Goal: Task Accomplishment & Management: Manage account settings

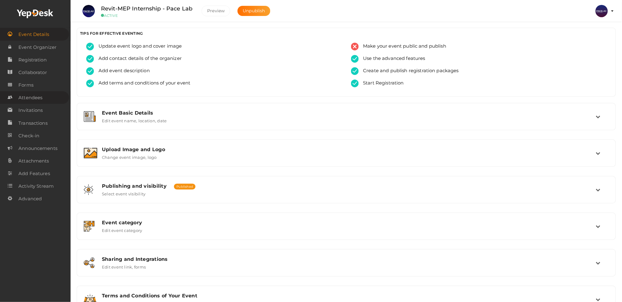
click at [46, 99] on link "Attendees" at bounding box center [34, 97] width 69 height 13
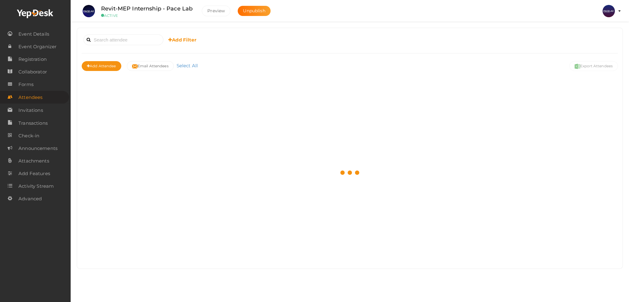
click at [611, 20] on li "Preview PACE LAB internship.pacelab@gmail.com Personal Profile My Events Admin …" at bounding box center [608, 10] width 25 height 21
click at [610, 11] on img at bounding box center [608, 11] width 12 height 12
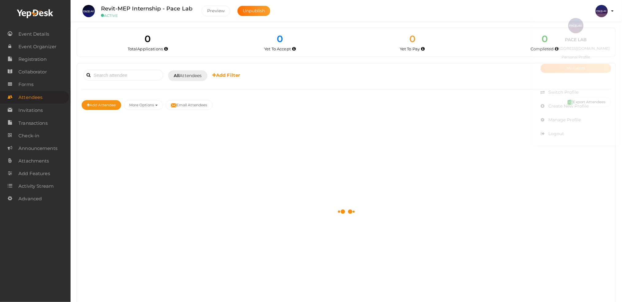
click at [572, 75] on link "My Events" at bounding box center [576, 72] width 71 height 9
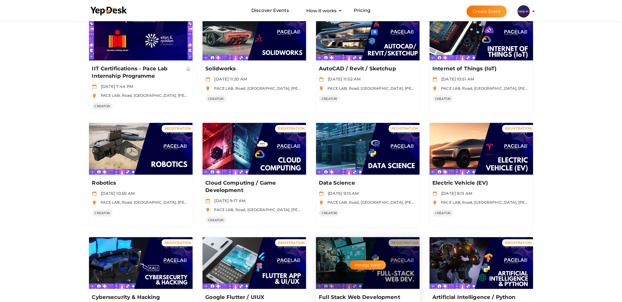
scroll to position [82, 0]
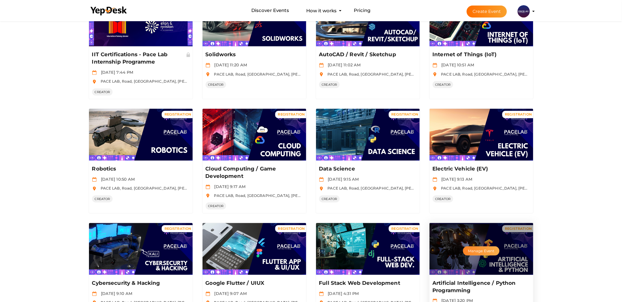
click at [491, 250] on button "Manage Event" at bounding box center [481, 250] width 36 height 9
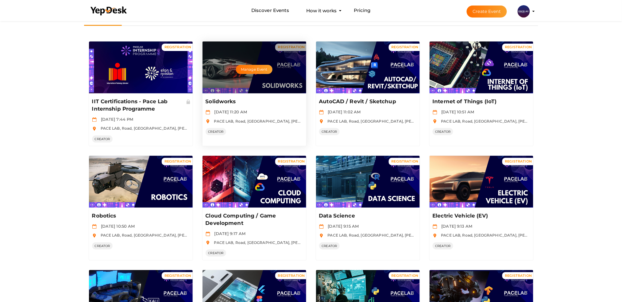
scroll to position [0, 0]
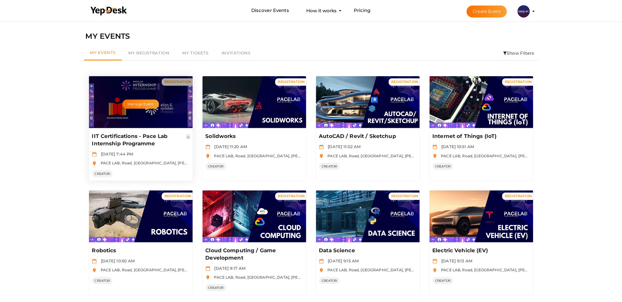
click at [169, 106] on div "Manage Event" at bounding box center [141, 102] width 104 height 52
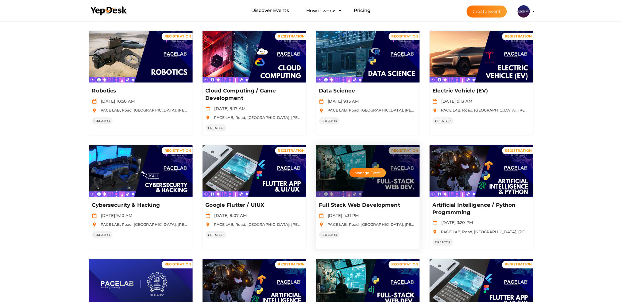
scroll to position [164, 0]
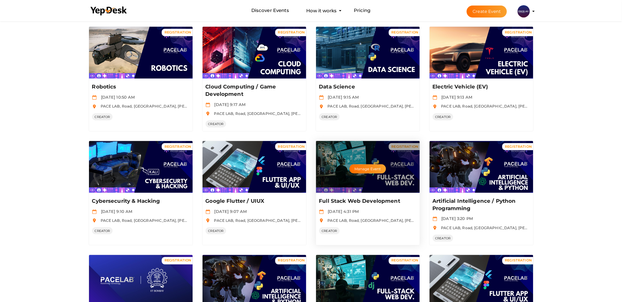
click at [386, 174] on div "Manage Event" at bounding box center [368, 167] width 104 height 52
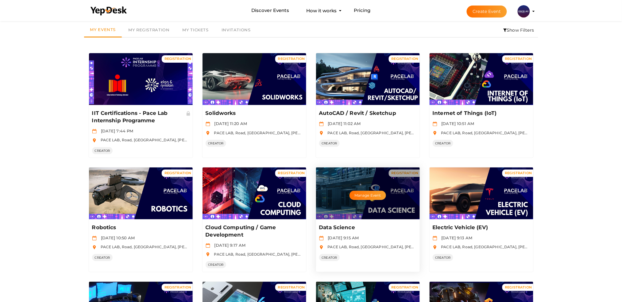
scroll to position [123, 0]
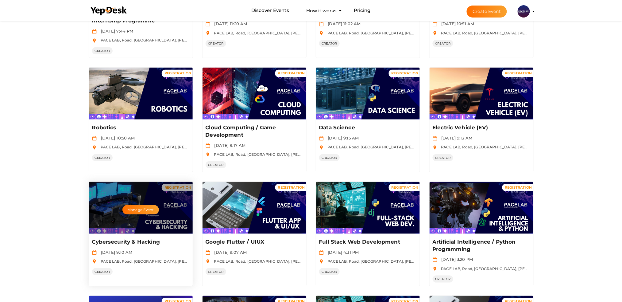
click at [146, 218] on div "Manage Event" at bounding box center [141, 208] width 104 height 52
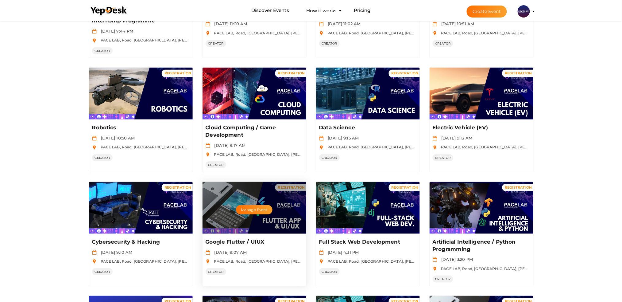
click at [255, 201] on div "Manage Event" at bounding box center [255, 208] width 104 height 52
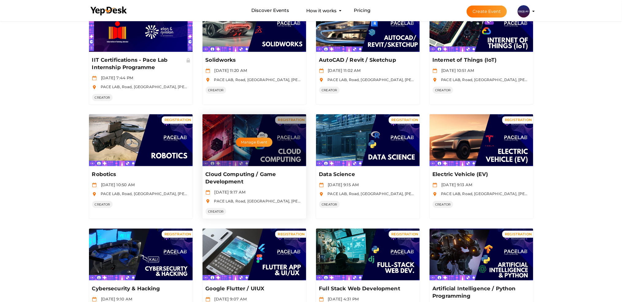
scroll to position [41, 0]
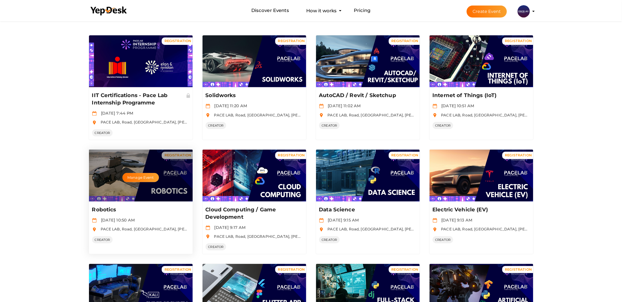
click at [153, 188] on div "Manage Event" at bounding box center [141, 175] width 104 height 52
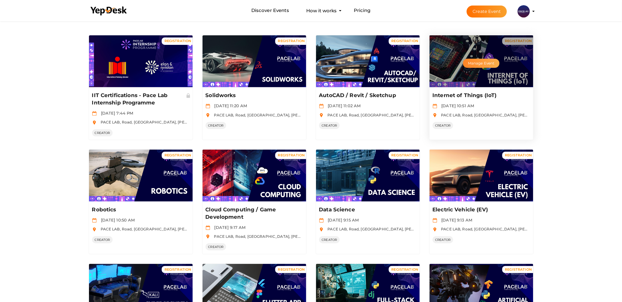
click at [478, 60] on button "Manage Event" at bounding box center [481, 63] width 36 height 9
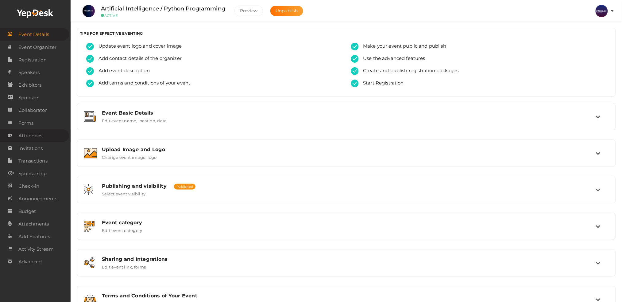
click at [31, 130] on span "Attendees" at bounding box center [30, 136] width 24 height 12
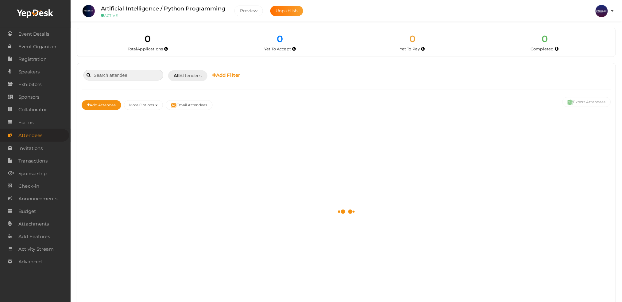
click at [133, 73] on input at bounding box center [123, 75] width 80 height 11
paste input "Allen Joseph Thekkemuriyi"
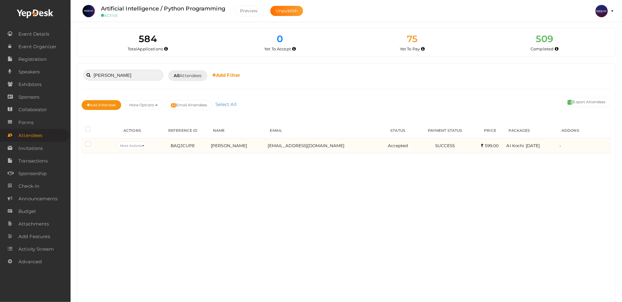
type input "Allen Joseph Thekkemuriyi"
click at [243, 141] on td "Allen Joseph Thekkemuriyi" at bounding box center [237, 145] width 57 height 15
click at [250, 144] on body "Discover Events How it works Powerful Registration / Ticketing Start selling yo…" at bounding box center [311, 151] width 622 height 302
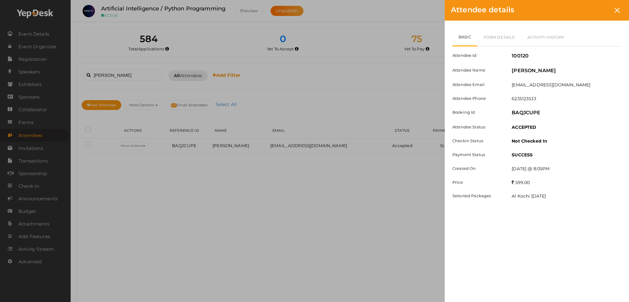
click at [172, 76] on div "Attendee details Basic Form Details Activity History Attendee Id 100120 Attende…" at bounding box center [314, 151] width 629 height 302
click at [624, 14] on div "Attendee details" at bounding box center [536, 10] width 184 height 21
click at [622, 11] on div at bounding box center [616, 10] width 11 height 11
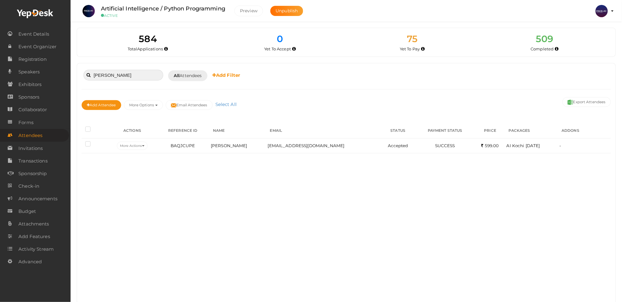
drag, startPoint x: 155, startPoint y: 76, endPoint x: 80, endPoint y: 87, distance: 75.3
click at [80, 87] on div "Allen Joseph Thekkemuriyi Booked for Today Today Tomorrow This Week Custom Date…" at bounding box center [346, 183] width 539 height 240
paste input "Ayyash Abdulla M P"
type input "Ayyash Abdulla M P"
drag, startPoint x: 135, startPoint y: 76, endPoint x: 85, endPoint y: 75, distance: 50.0
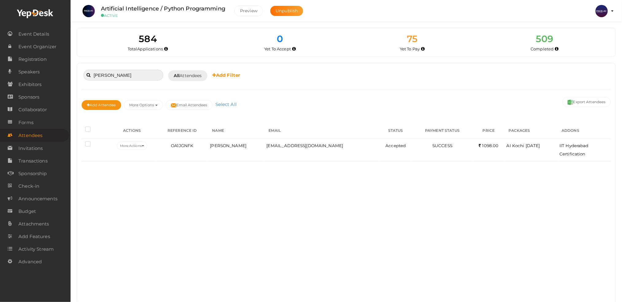
click at [85, 75] on input "Ayyash Abdulla M P" at bounding box center [123, 75] width 80 height 11
paste input "Danish Minhaj"
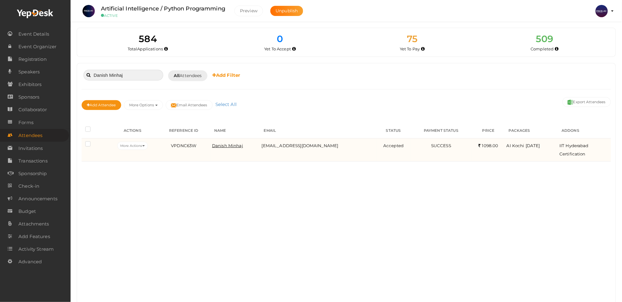
type input "Danish Minhaj"
click at [232, 144] on span "Danish Minhaj" at bounding box center [227, 145] width 31 height 5
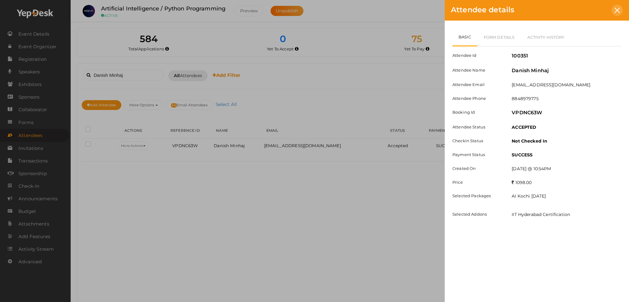
click at [618, 9] on icon at bounding box center [616, 10] width 5 height 5
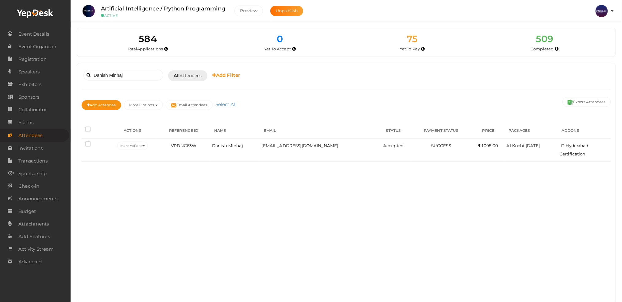
click at [420, 194] on div "Danish Minhaj Booked for Today Today Tomorrow This Week Custom Date All Attende…" at bounding box center [346, 183] width 539 height 240
click at [49, 78] on body "Discover Events How it works Powerful Registration / Ticketing Start selling yo…" at bounding box center [311, 151] width 622 height 302
paste input "Sooraj Sunil"
type input "Sooraj Sunil"
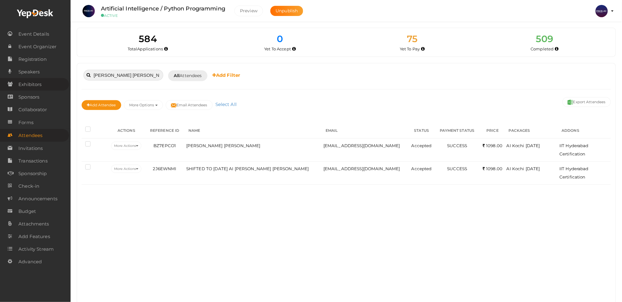
drag, startPoint x: 125, startPoint y: 75, endPoint x: 60, endPoint y: 79, distance: 64.9
click at [60, 79] on body "Discover Events How it works Powerful Registration / Ticketing Start selling yo…" at bounding box center [311, 151] width 622 height 302
paste input "Aadil Rasheed"
type input "Aadil Rasheed"
drag, startPoint x: 128, startPoint y: 73, endPoint x: 82, endPoint y: 73, distance: 45.4
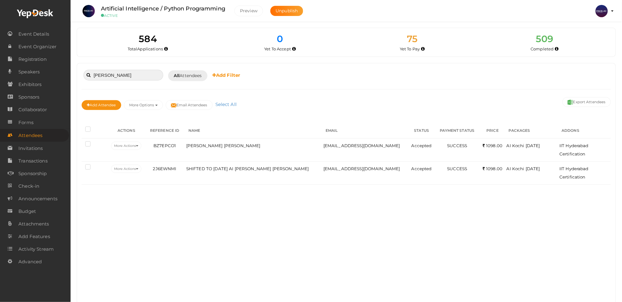
click at [82, 73] on div "Aadil Rasheed Booked for Today Today Tomorrow This Week Custom Date All Attende…" at bounding box center [347, 75] width 530 height 15
click at [131, 73] on input "Aadil Rasheed" at bounding box center [123, 75] width 80 height 11
drag, startPoint x: 131, startPoint y: 73, endPoint x: 84, endPoint y: 73, distance: 46.4
click at [84, 73] on input "Aadil Rasheed" at bounding box center [123, 75] width 80 height 11
paste input "Aadil Rasheed"
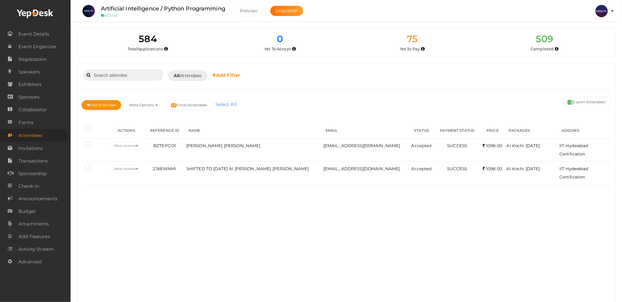
type input "Aadil Rasheed"
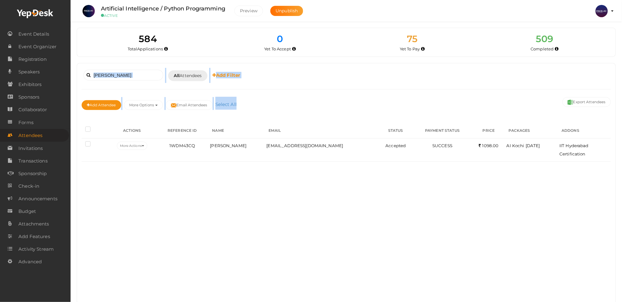
drag, startPoint x: 121, startPoint y: 69, endPoint x: 72, endPoint y: 72, distance: 48.3
click at [72, 72] on div "584 Total Applications 0 Total Tickets Sold 75 Yet To Pay 0 Yet To Accept 75 Ye…" at bounding box center [347, 158] width 552 height 316
click at [128, 71] on input "Aadil Rasheed" at bounding box center [123, 75] width 80 height 11
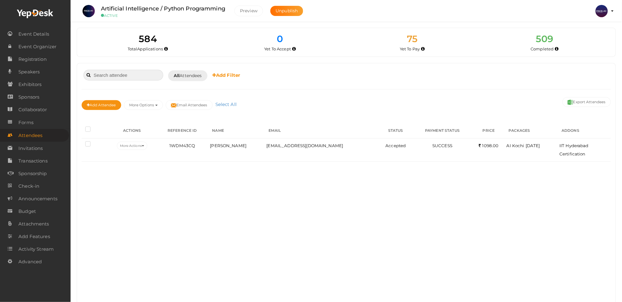
paste input "Raneem Shad K"
type input "Raneem Shad K"
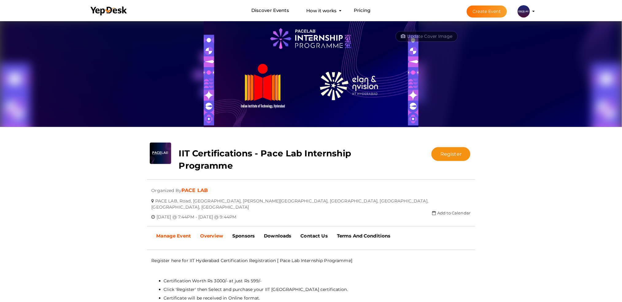
click at [160, 233] on b "Manage Event" at bounding box center [174, 236] width 35 height 6
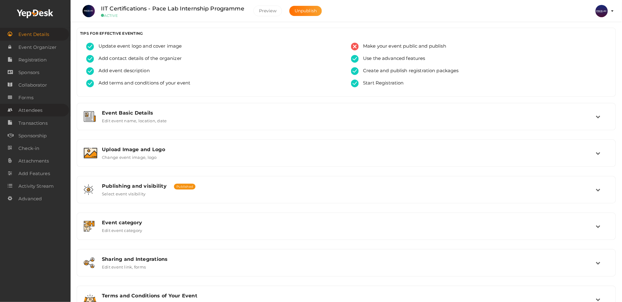
click at [42, 110] on span "Attendees" at bounding box center [30, 110] width 24 height 12
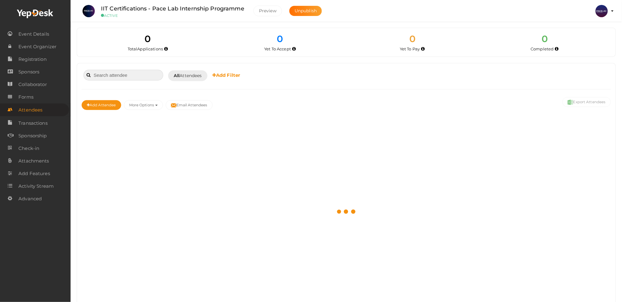
click at [142, 72] on input at bounding box center [123, 75] width 80 height 11
paste input "Allen Joseph Thekkemuriyi"
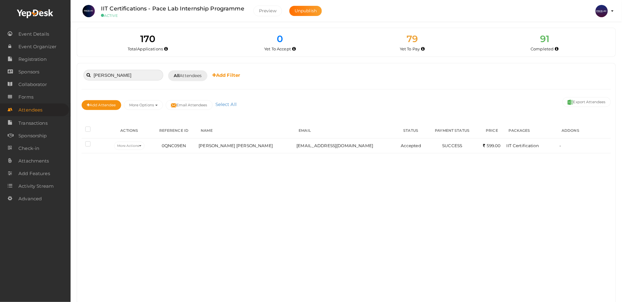
drag, startPoint x: 108, startPoint y: 78, endPoint x: 89, endPoint y: 80, distance: 19.8
click at [89, 80] on input "Allen" at bounding box center [123, 75] width 80 height 11
type input "Allen"
paste input "Renu Alias"
type input "Renu Alias"
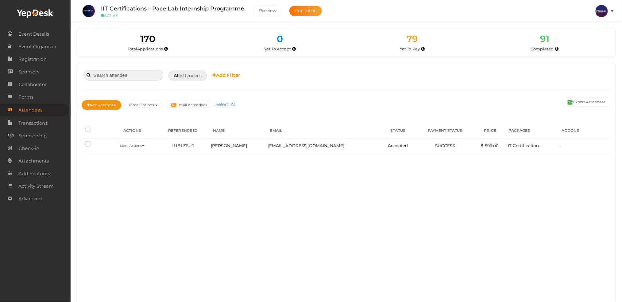
paste input "Nizal K P"
type input "Nizal K P"
paste input "Mohammed Roshan p r"
type input "Mohammed Roshan p r"
drag, startPoint x: 145, startPoint y: 77, endPoint x: 81, endPoint y: 69, distance: 64.3
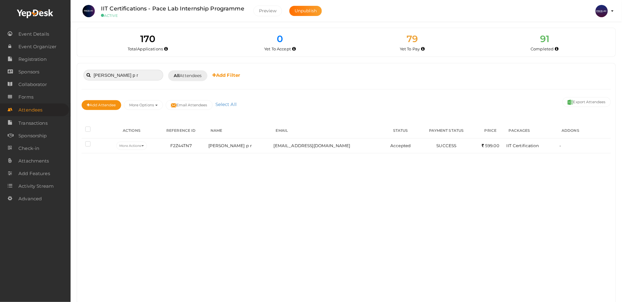
click at [80, 70] on div "Mohammed Roshan p r Booked for Today Today Tomorrow This Week Custom Date All A…" at bounding box center [346, 183] width 539 height 240
paste input "Sheharba Siyab"
type input "Sheharba Siyab"
drag, startPoint x: 128, startPoint y: 75, endPoint x: 95, endPoint y: 75, distance: 33.2
click at [95, 75] on input "Sheharba Siyab" at bounding box center [123, 75] width 80 height 11
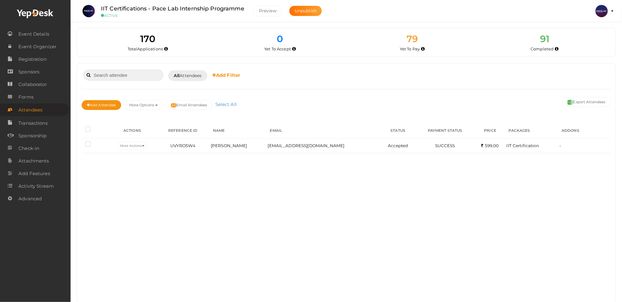
paste input "E M Fathima Harshana"
type input "E M Fathima Harshana"
drag, startPoint x: 101, startPoint y: 75, endPoint x: 76, endPoint y: 74, distance: 24.3
click at [77, 74] on div "E M Fathima Harshana Booked for Today Today Tomorrow This Week Custom Date All …" at bounding box center [346, 183] width 539 height 241
paste input "Linda Pushpam M S"
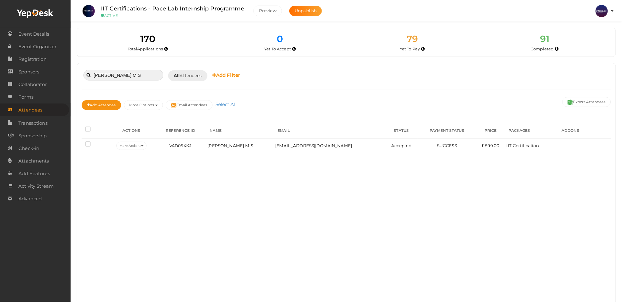
type input "Linda Pushpam M S"
drag, startPoint x: 139, startPoint y: 74, endPoint x: 85, endPoint y: 74, distance: 54.3
click at [85, 74] on input "Linda Pushpam M S" at bounding box center [123, 75] width 80 height 11
paste input "499"
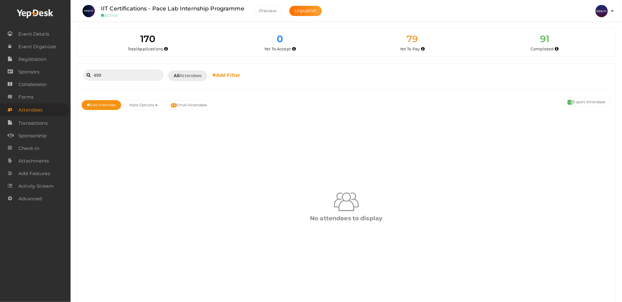
type input "499"
drag, startPoint x: 104, startPoint y: 74, endPoint x: 75, endPoint y: 74, distance: 29.2
click at [75, 74] on div "170 Total Applications 0 Total Tickets Sold 79 Yet To Pay 0 Yet To Accept 79 Ye…" at bounding box center [347, 159] width 552 height 319
click at [95, 75] on input "arthika" at bounding box center [123, 75] width 80 height 11
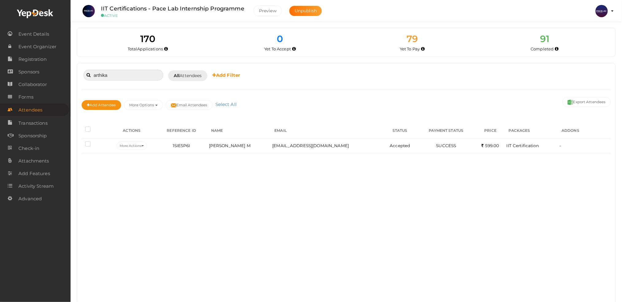
type input "arthika"
drag, startPoint x: 110, startPoint y: 78, endPoint x: 85, endPoint y: 78, distance: 25.2
click at [85, 78] on input "arthika" at bounding box center [123, 75] width 80 height 11
paste input "Vanidevi Thulasidas"
type input "Vanidevi Thulasidas"
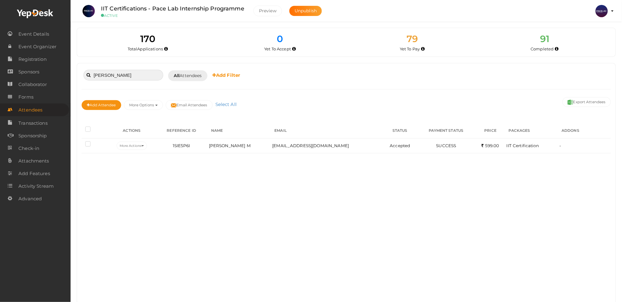
click at [134, 74] on input "Vanidevi Thulasidas" at bounding box center [123, 75] width 80 height 11
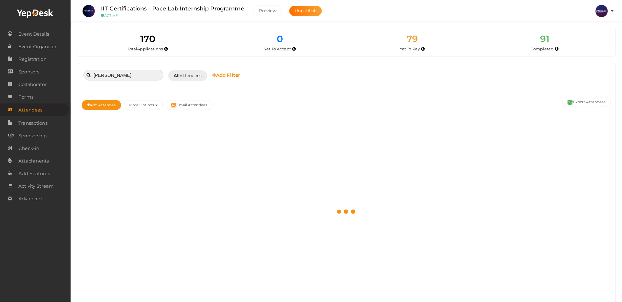
click at [94, 76] on input "Vanidevi Thulasidas" at bounding box center [123, 75] width 80 height 11
drag, startPoint x: 136, startPoint y: 78, endPoint x: 89, endPoint y: 78, distance: 47.0
click at [89, 78] on input "Vanidevi Thulasidas" at bounding box center [123, 75] width 80 height 11
paste input "Aiswarya R"
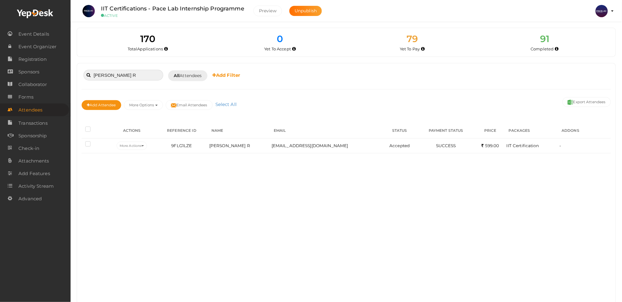
type input "Aiswarya R"
drag, startPoint x: 114, startPoint y: 76, endPoint x: 77, endPoint y: 74, distance: 37.5
click at [77, 74] on div "Aiswarya R Booked for Today Today Tomorrow This Week Custom Date All Attendees …" at bounding box center [346, 183] width 539 height 240
paste input "Amrutha Anoop"
type input "Amrutha Anoop"
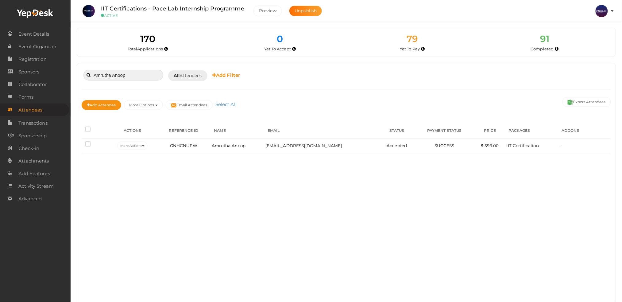
drag, startPoint x: 126, startPoint y: 76, endPoint x: 81, endPoint y: 75, distance: 44.2
click at [82, 75] on div "Amrutha Anoop Booked for Today Today Tomorrow This Week Custom Date All Attende…" at bounding box center [347, 75] width 530 height 15
paste input "Devika.k"
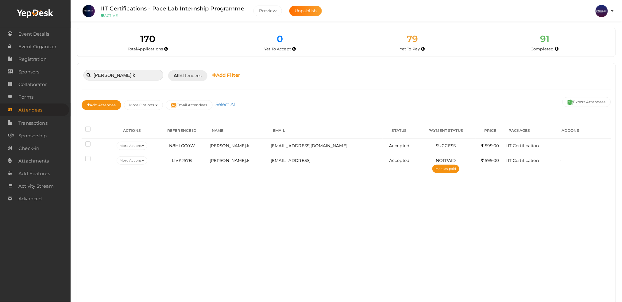
type input "Devika.k"
drag, startPoint x: 131, startPoint y: 74, endPoint x: 73, endPoint y: 69, distance: 58.5
click at [74, 69] on div "170 Total Applications 0 Total Tickets Sold 79 Yet To Pay 0 Yet To Accept 79 Ye…" at bounding box center [347, 158] width 552 height 316
paste input "Joel Santhosh"
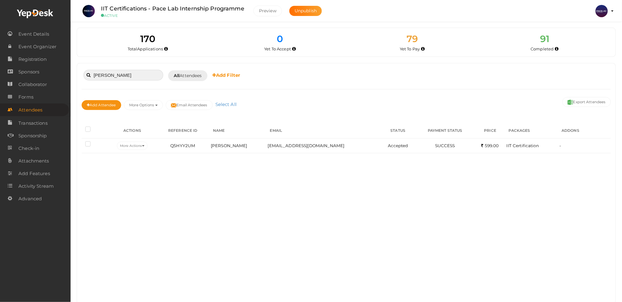
type input "Joel Santhosh"
drag, startPoint x: 126, startPoint y: 76, endPoint x: 63, endPoint y: 68, distance: 63.2
click at [63, 68] on body "Discover Events How it works Powerful Registration / Ticketing Start selling yo…" at bounding box center [311, 151] width 622 height 302
paste input "FATHIMA HUDHA K"
type input "FATHIMA HUDHA"
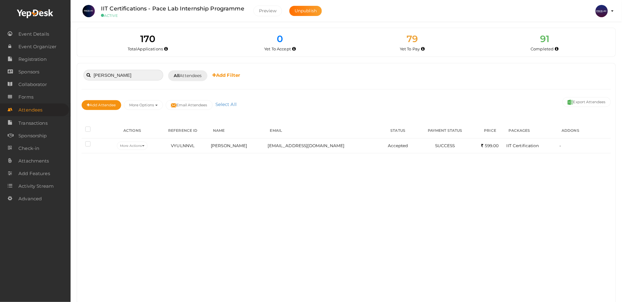
drag, startPoint x: 131, startPoint y: 75, endPoint x: 78, endPoint y: 72, distance: 53.5
click at [78, 72] on div "FATHIMA HUDHA Booked for Today Today Tomorrow This Week Custom Date All Attende…" at bounding box center [346, 183] width 539 height 240
paste input "Rachel Elsa"
type input "Rachel Elsa"
drag, startPoint x: 125, startPoint y: 76, endPoint x: 80, endPoint y: 77, distance: 44.8
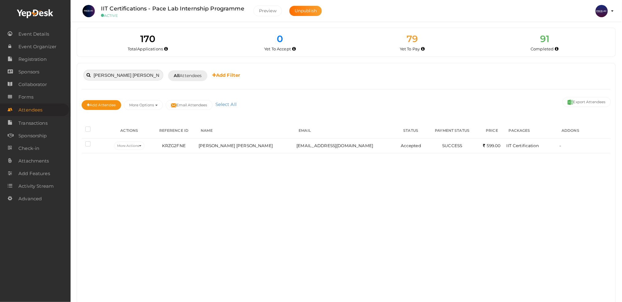
click at [80, 77] on div "Rachel Elsa Booked for Today Today Tomorrow This Week Custom Date All Attendees…" at bounding box center [346, 183] width 539 height 240
paste input "Ayyash Abdulla M P"
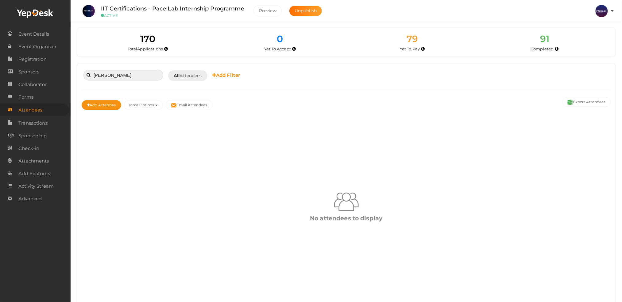
type input "Ayyash Abdulla M"
drag, startPoint x: 122, startPoint y: 79, endPoint x: 64, endPoint y: 88, distance: 58.4
click at [64, 88] on body "Discover Events How it works Powerful Registration / Ticketing Start selling yo…" at bounding box center [311, 151] width 622 height 302
paste input "Sreya S"
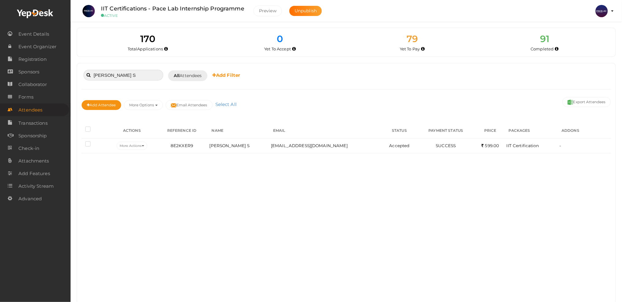
type input "Sreya S"
drag, startPoint x: 113, startPoint y: 74, endPoint x: 81, endPoint y: 71, distance: 32.6
click at [81, 71] on div "Sreya S Booked for Today Today Tomorrow This Week Custom Date All Attendees All…" at bounding box center [346, 183] width 539 height 240
paste input "Ananya Nair"
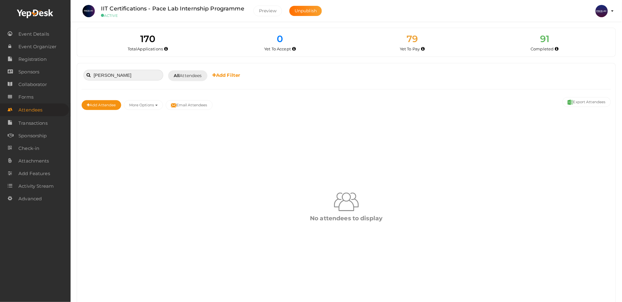
type input "Ananya Nair"
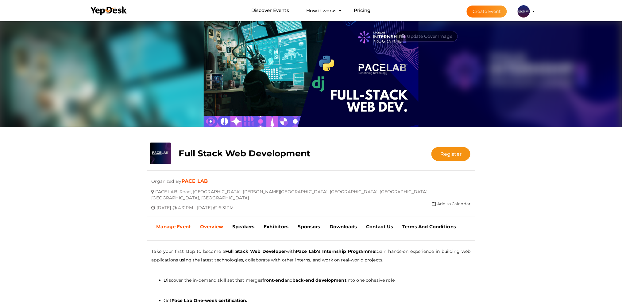
click at [178, 223] on b "Manage Event" at bounding box center [174, 226] width 35 height 6
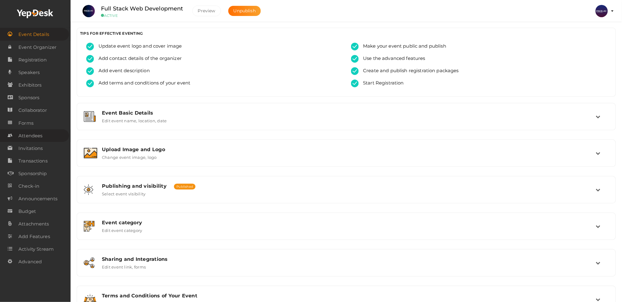
click at [41, 134] on span "Attendees" at bounding box center [30, 136] width 24 height 12
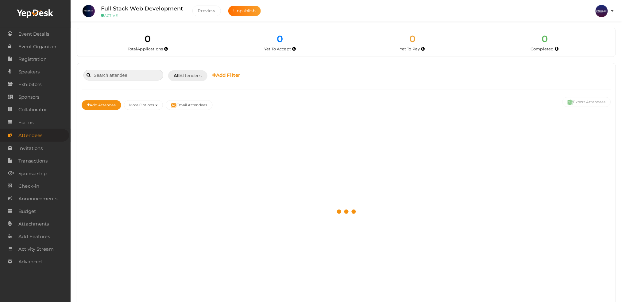
click at [122, 73] on input at bounding box center [123, 75] width 80 height 11
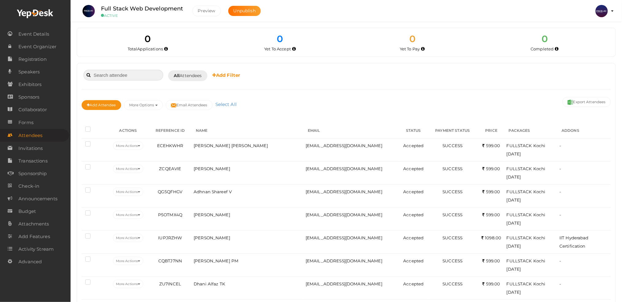
paste input "Sreya S"
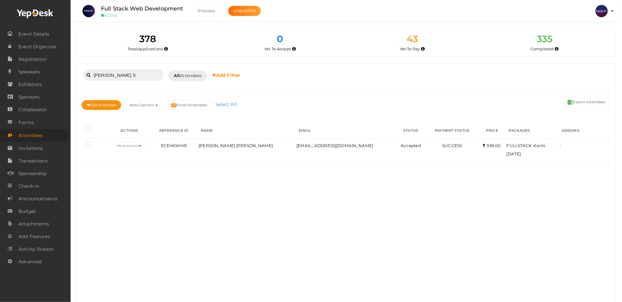
type input "Sreya S"
drag, startPoint x: 119, startPoint y: 76, endPoint x: 78, endPoint y: 76, distance: 41.4
click at [78, 76] on div "Sreya S Booked for Today Today Tomorrow This Week Custom Date All Attendees All…" at bounding box center [346, 183] width 539 height 240
paste input "Ananya Nair"
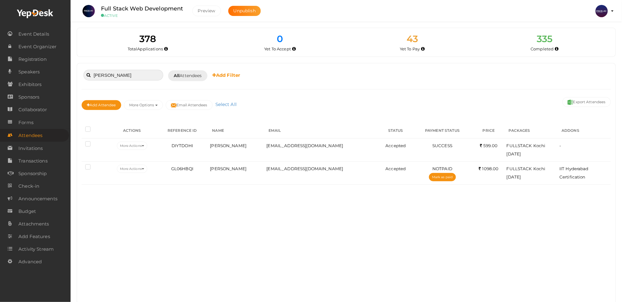
type input "Ananya Nair"
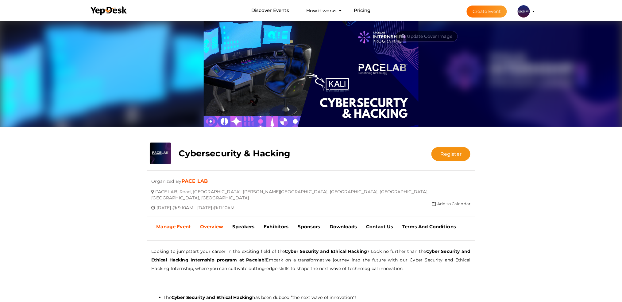
click at [174, 223] on b "Manage Event" at bounding box center [174, 226] width 35 height 6
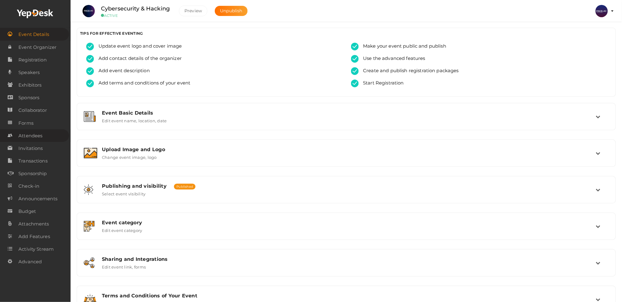
click at [48, 132] on link "Attendees" at bounding box center [34, 135] width 69 height 13
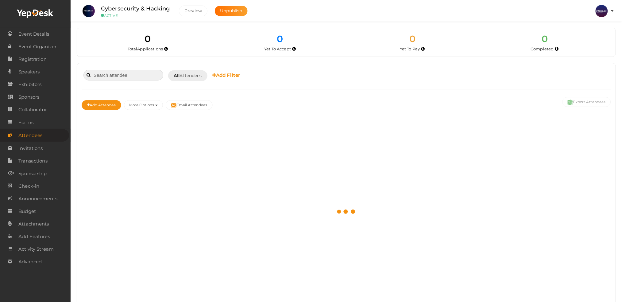
click at [125, 74] on input at bounding box center [123, 75] width 80 height 11
paste input "[PERSON_NAME] [PERSON_NAME]"
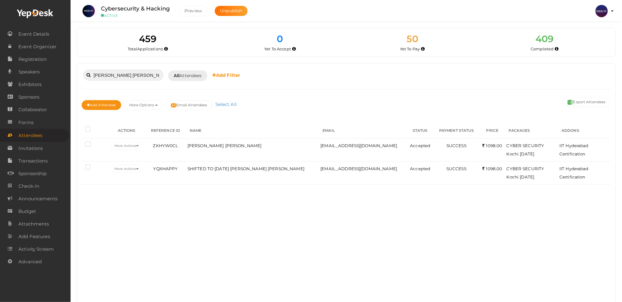
type input "[PERSON_NAME] [PERSON_NAME]"
drag, startPoint x: 73, startPoint y: 75, endPoint x: 52, endPoint y: 75, distance: 21.5
click at [52, 75] on body "Discover Events How it works Powerful Registration / Ticketing Start selling yo…" at bounding box center [311, 151] width 622 height 302
paste input "Andrinsiju"
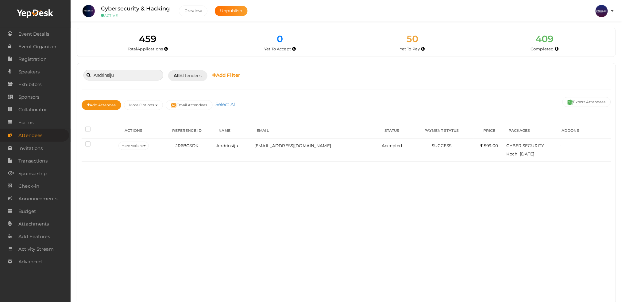
type input "Andrinsiju"
drag, startPoint x: 125, startPoint y: 72, endPoint x: 63, endPoint y: 74, distance: 62.4
click at [63, 74] on body "Discover Events How it works Powerful Registration / Ticketing Start selling yo…" at bounding box center [311, 151] width 622 height 302
paste input "[PERSON_NAME]"
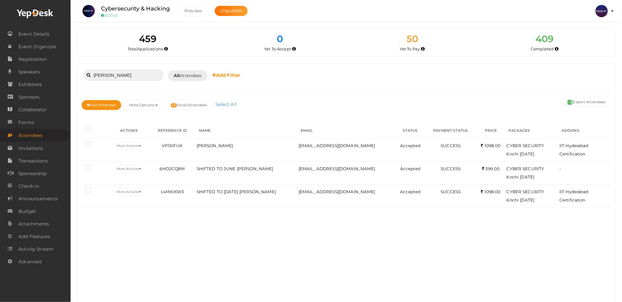
type input "[PERSON_NAME]"
drag, startPoint x: 123, startPoint y: 76, endPoint x: 66, endPoint y: 74, distance: 56.5
click at [66, 74] on body "Discover Events How it works Powerful Registration / Ticketing Start selling yo…" at bounding box center [311, 151] width 622 height 302
paste input "BILJA K SAJI"
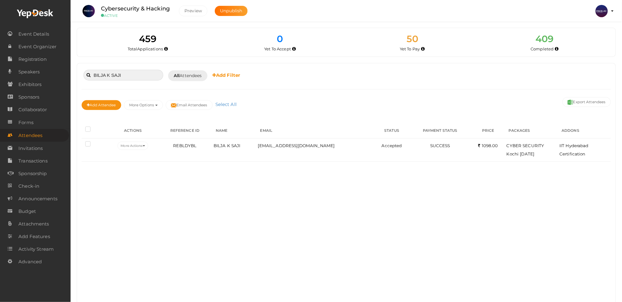
type input "BILJA K SAJI"
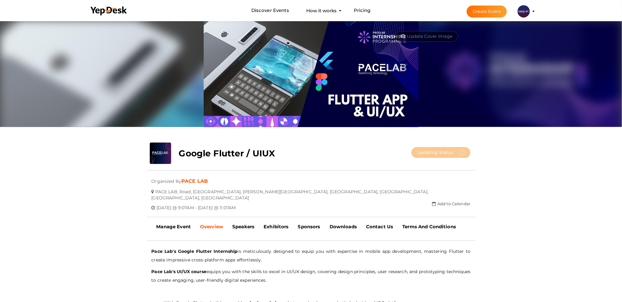
click at [164, 212] on div at bounding box center [311, 217] width 328 height 13
click at [162, 219] on link "Manage Event" at bounding box center [174, 226] width 44 height 15
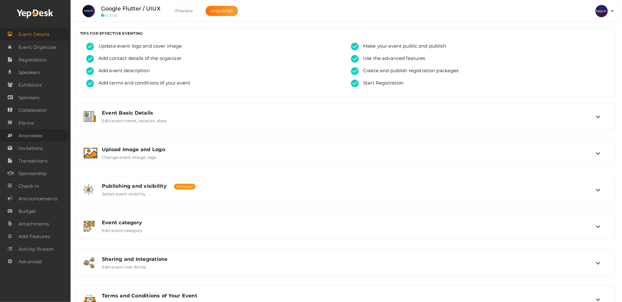
click at [43, 132] on link "Attendees" at bounding box center [34, 135] width 69 height 13
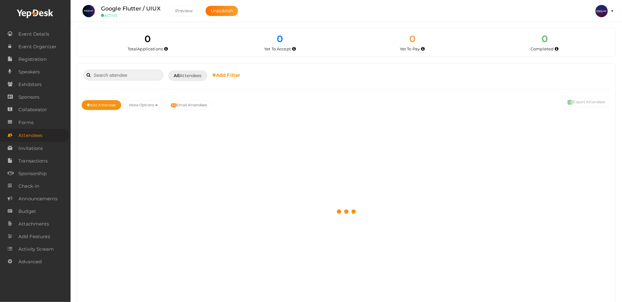
click at [114, 76] on input at bounding box center [123, 75] width 80 height 11
paste input "[PERSON_NAME] D"
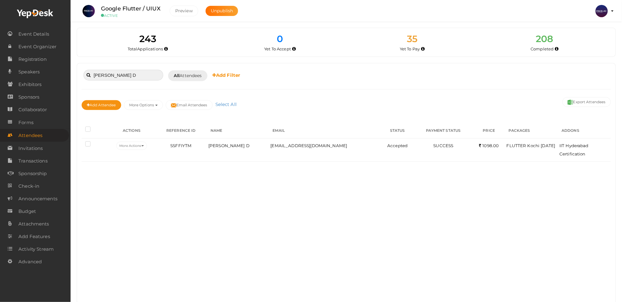
type input "[PERSON_NAME] D"
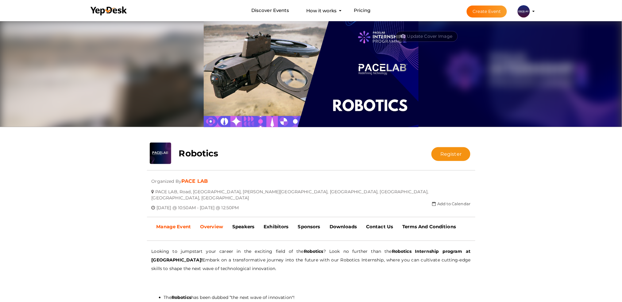
click at [173, 223] on b "Manage Event" at bounding box center [174, 226] width 35 height 6
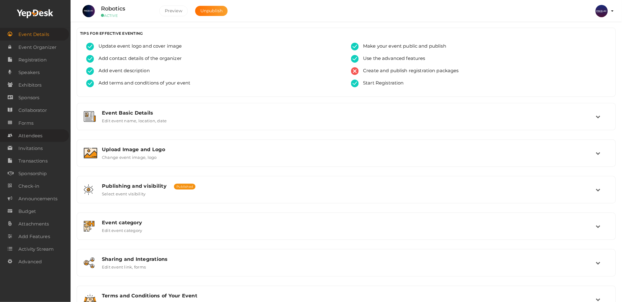
click at [41, 133] on span "Attendees" at bounding box center [30, 136] width 24 height 12
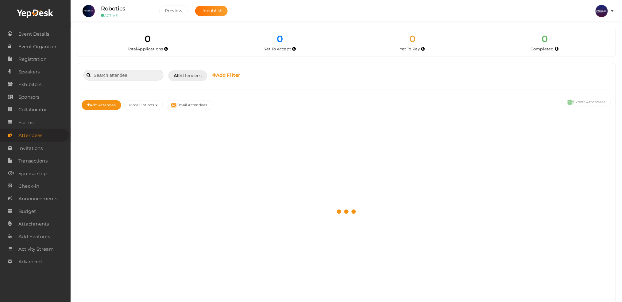
click at [111, 78] on input at bounding box center [123, 75] width 80 height 11
paste input "[DEMOGRAPHIC_DATA][PERSON_NAME]"
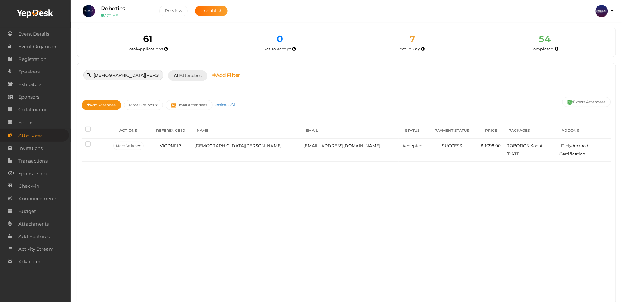
type input "[DEMOGRAPHIC_DATA][PERSON_NAME]"
drag, startPoint x: 146, startPoint y: 75, endPoint x: 77, endPoint y: 72, distance: 68.5
click at [77, 72] on div "[DEMOGRAPHIC_DATA][PERSON_NAME] Booked for [DATE] [DATE] [DATE] This Week Custo…" at bounding box center [346, 183] width 539 height 240
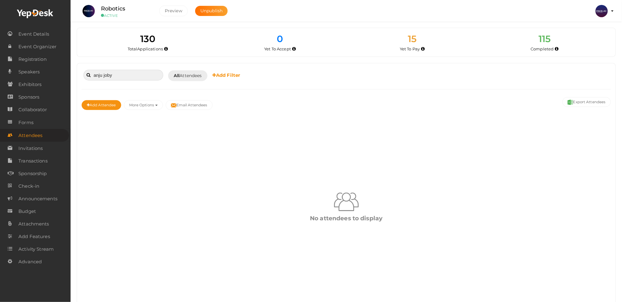
type input "anju joby"
drag, startPoint x: 111, startPoint y: 72, endPoint x: 81, endPoint y: 74, distance: 30.4
click at [81, 74] on div "anju joby Booked for [DATE] [DATE] [DATE] This Week Custom Date All Attendees A…" at bounding box center [346, 184] width 539 height 243
paste input "ANJO JOBY"
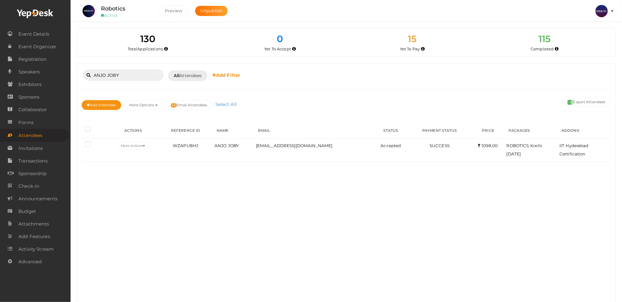
type input "ANJO JOBY"
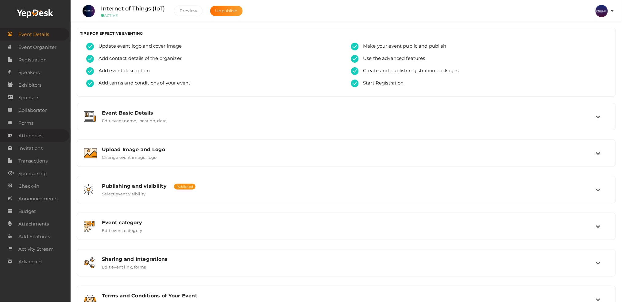
click at [29, 131] on span "Attendees" at bounding box center [30, 136] width 24 height 12
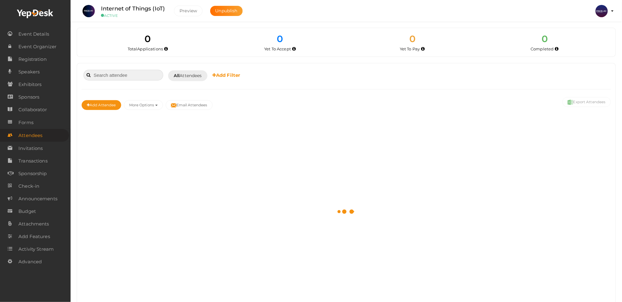
click at [105, 75] on input at bounding box center [123, 75] width 80 height 11
paste input "SHYAMNANDH PP"
type input "SHYAMNANDH PP"
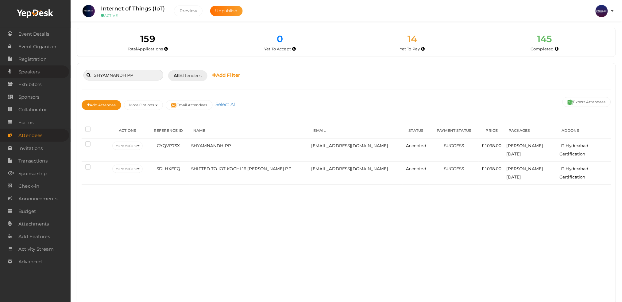
drag, startPoint x: 139, startPoint y: 76, endPoint x: 50, endPoint y: 72, distance: 89.1
click at [50, 72] on body "Discover Events How it works Powerful Registration / Ticketing Start selling yo…" at bounding box center [311, 151] width 622 height 302
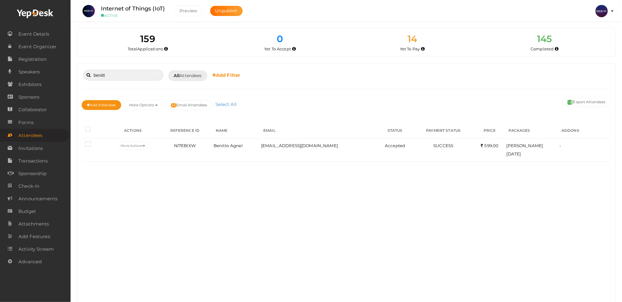
type input "benitt"
